Goal: Transaction & Acquisition: Book appointment/travel/reservation

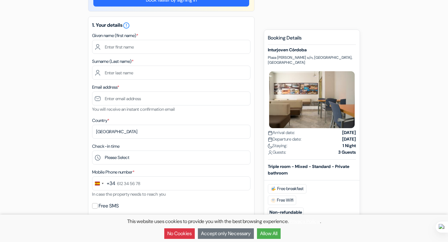
scroll to position [102, 0]
click at [295, 184] on span "Free breakfast" at bounding box center [287, 188] width 39 height 9
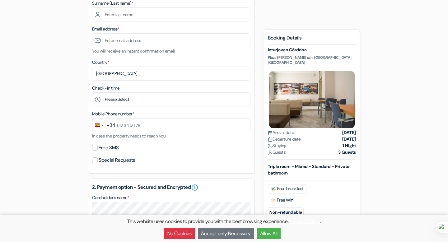
scroll to position [160, 0]
click at [277, 236] on button "Allow All" at bounding box center [269, 234] width 24 height 11
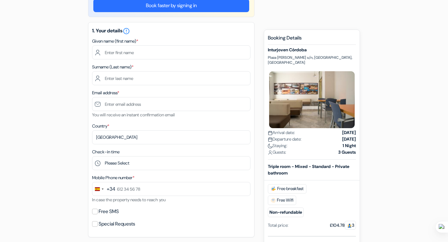
scroll to position [90, 0]
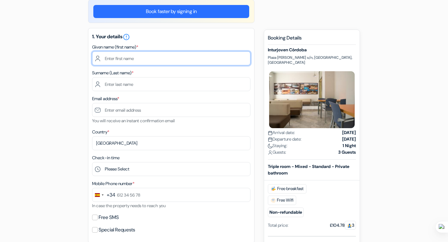
click at [134, 62] on input "text" at bounding box center [171, 58] width 158 height 14
type input "ADRIAN"
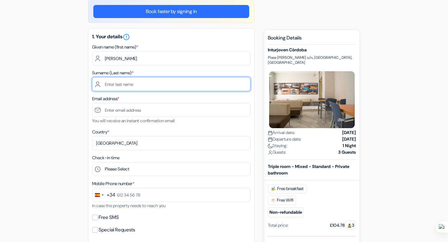
type input "GUILLOT PLAZA"
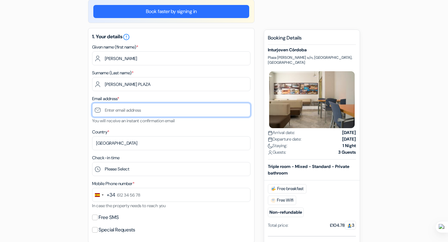
type input "[EMAIL_ADDRESS][DOMAIN_NAME]"
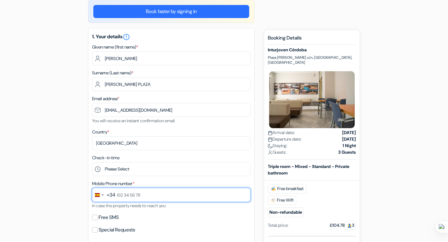
type input "676 21 16 25"
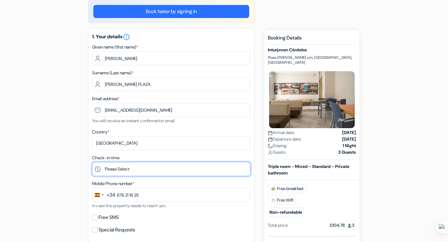
click at [143, 169] on select "Please Select 1:00 2:00 3:00 4:00 5:00 6:00 7:00 8:00 9:00 10:00 11:00 12:00 13…" at bounding box center [171, 169] width 158 height 14
select select "19"
click at [92, 163] on select "Please Select 1:00 2:00 3:00 4:00 5:00 6:00 7:00 8:00 9:00 10:00 11:00 12:00 13…" at bounding box center [171, 169] width 158 height 14
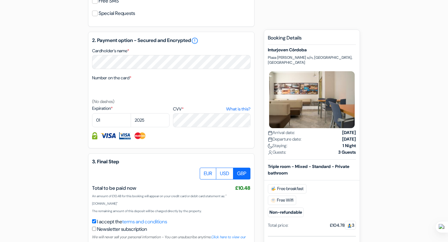
scroll to position [352, 0]
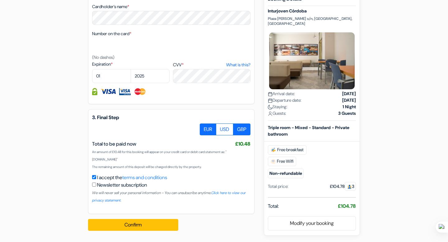
click at [212, 131] on label "EUR" at bounding box center [208, 130] width 17 height 12
click at [204, 128] on input "EUR" at bounding box center [202, 126] width 4 height 4
radio input "true"
click at [249, 151] on div "3. Final Step EUR USD GBP Total to be paid now I accept the" at bounding box center [171, 161] width 167 height 105
click at [346, 207] on strong "£104.78" at bounding box center [347, 206] width 18 height 7
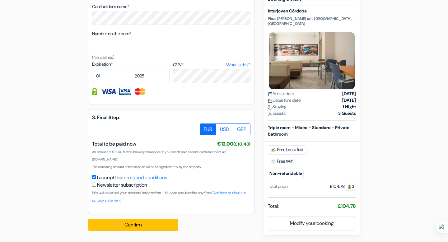
click at [346, 207] on strong "£104.78" at bounding box center [347, 206] width 18 height 7
click at [247, 182] on div "Newsletter subscription We will never sell your personal information - You can …" at bounding box center [171, 193] width 158 height 22
select select "08"
select select "2028"
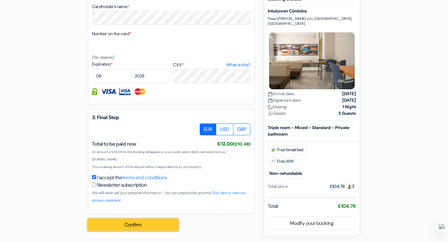
click at [137, 226] on button "Confirm" at bounding box center [133, 225] width 90 height 12
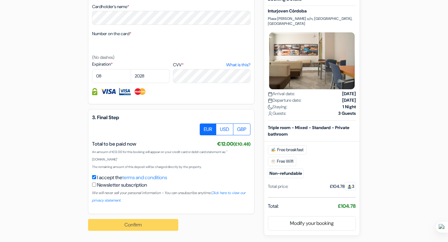
click at [137, 226] on div "Confirm Processing request ... Loading..." at bounding box center [136, 225] width 97 height 22
click at [151, 221] on div "Confirm Processing request ... Loading..." at bounding box center [136, 225] width 97 height 22
click at [143, 225] on div "Confirm Processing request ... Loading..." at bounding box center [136, 225] width 97 height 22
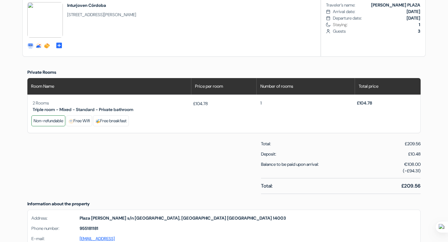
scroll to position [205, 0]
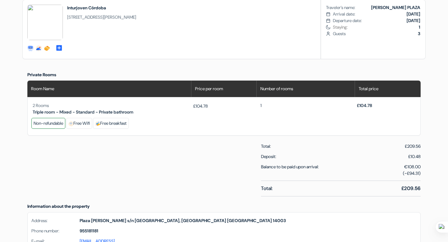
click at [35, 107] on span "2 Rooms" at bounding box center [41, 106] width 16 height 6
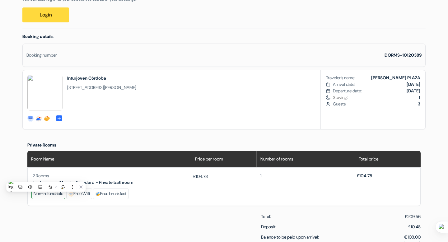
scroll to position [135, 0]
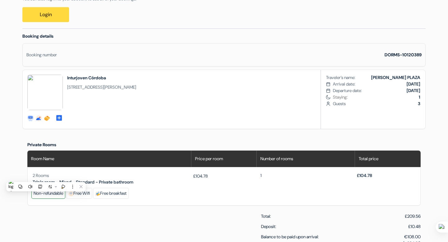
click at [134, 153] on div "Room Name" at bounding box center [109, 159] width 164 height 17
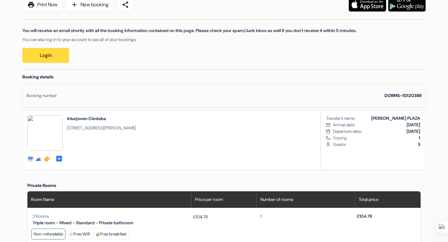
scroll to position [83, 0]
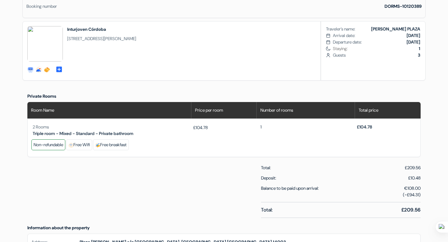
scroll to position [184, 0]
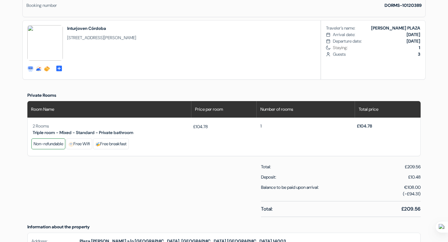
click at [81, 146] on div "Free Wifi" at bounding box center [79, 144] width 26 height 11
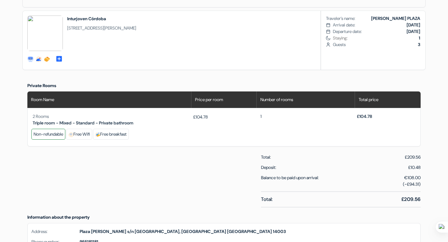
scroll to position [193, 0]
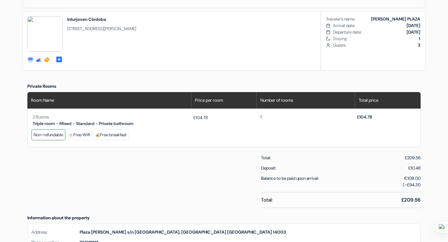
click at [246, 114] on div "2 Rooms Triple room - Mixed - Standard - Private bathroom £104.78 1 £104.78 Non…" at bounding box center [224, 128] width 394 height 39
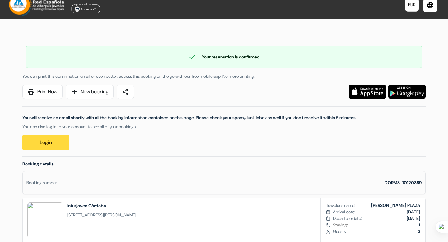
scroll to position [0, 0]
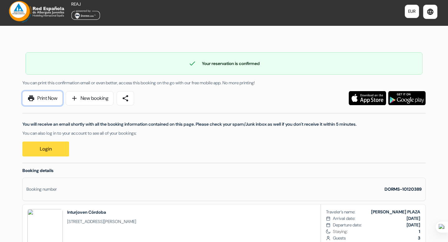
click at [42, 96] on link "print Print Now" at bounding box center [42, 98] width 40 height 14
click at [56, 146] on link "Login" at bounding box center [45, 149] width 47 height 15
click at [94, 15] on img at bounding box center [85, 14] width 29 height 11
